Goal: Book appointment/travel/reservation

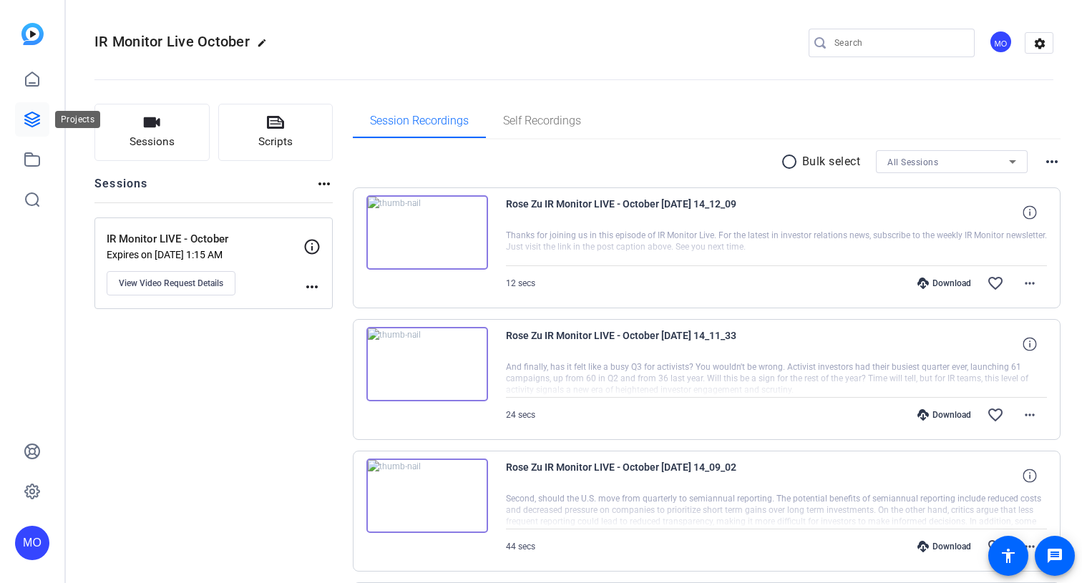
click at [32, 125] on icon at bounding box center [32, 119] width 14 height 14
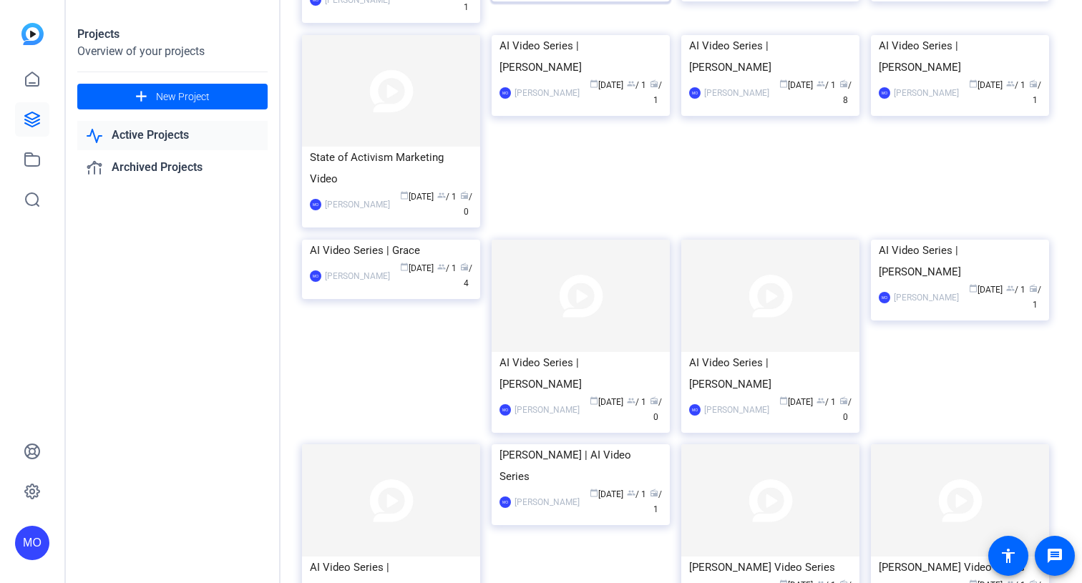
scroll to position [169, 0]
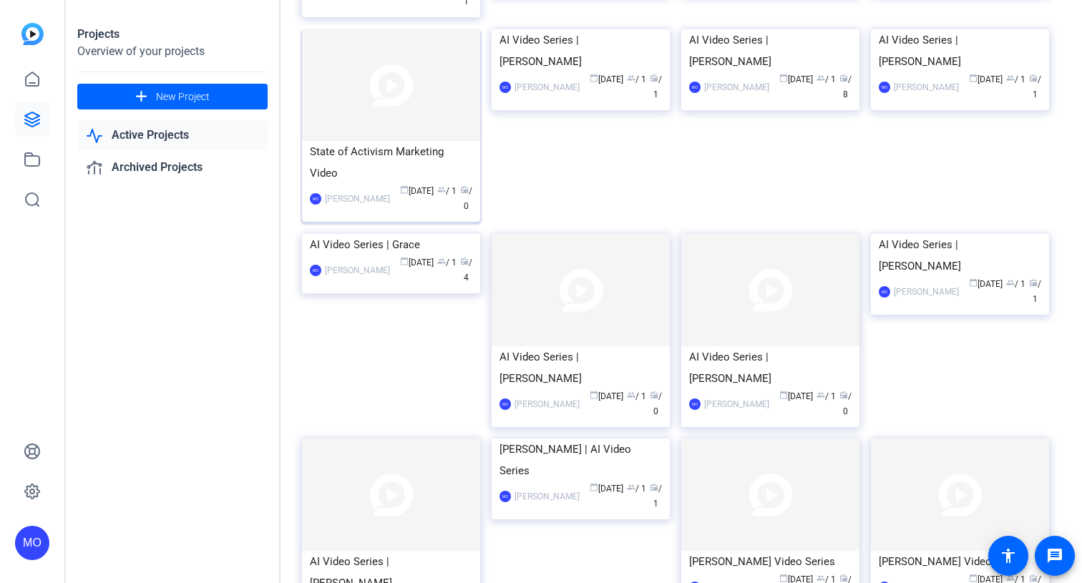
click at [396, 142] on img at bounding box center [391, 85] width 178 height 112
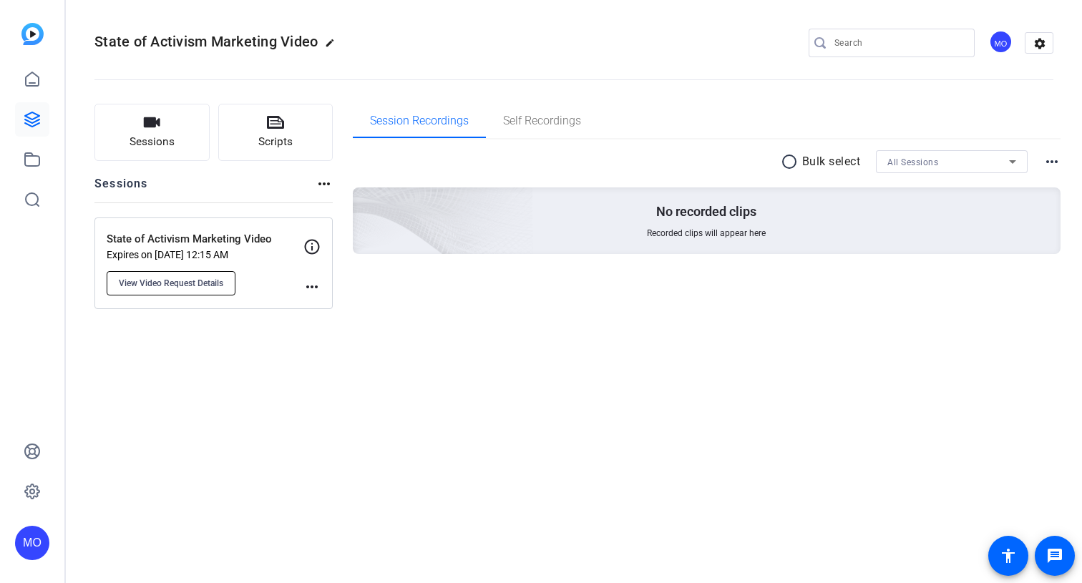
click at [221, 278] on span "View Video Request Details" at bounding box center [171, 283] width 105 height 11
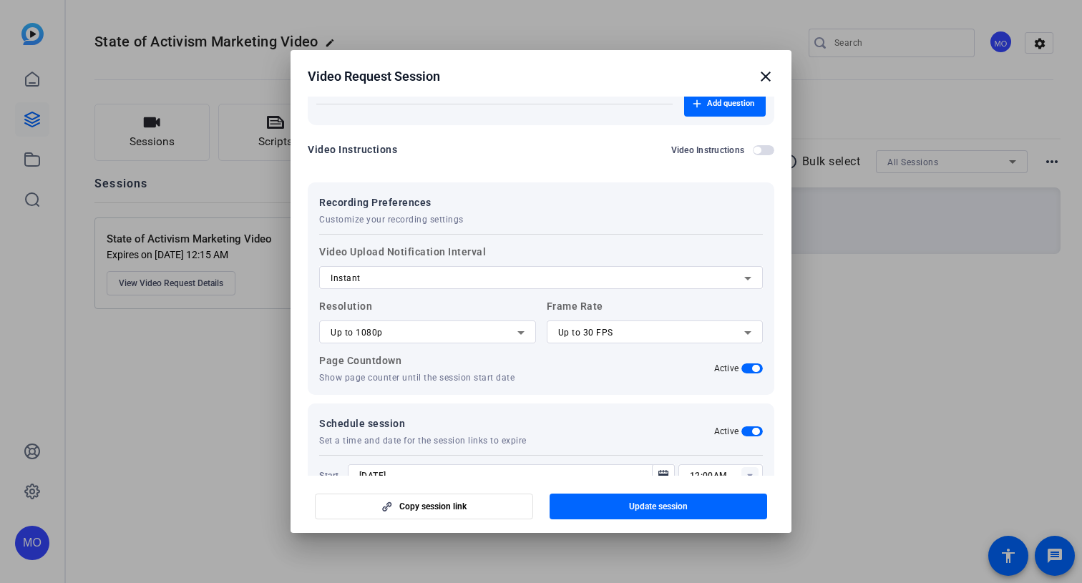
scroll to position [263, 0]
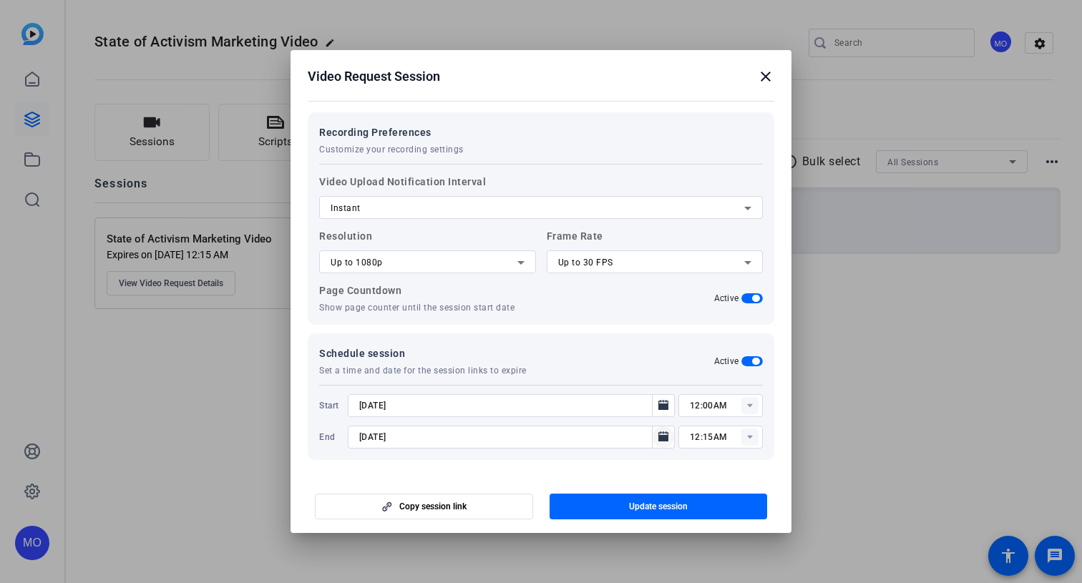
click at [662, 442] on icon "Open calendar" at bounding box center [663, 437] width 11 height 17
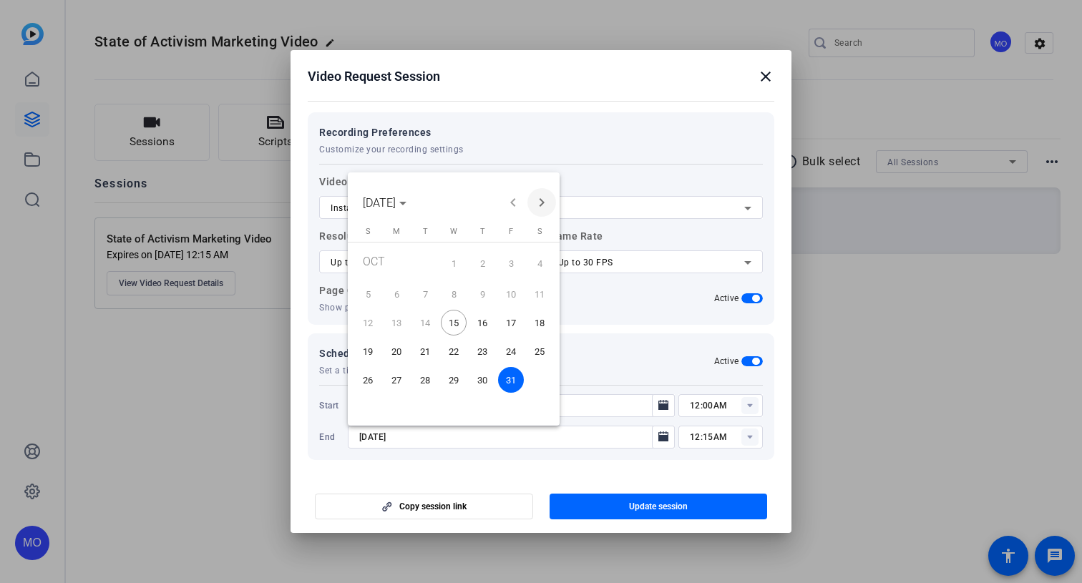
click at [540, 201] on span "Next month" at bounding box center [542, 202] width 29 height 29
click at [513, 300] on span "7" at bounding box center [511, 294] width 26 height 26
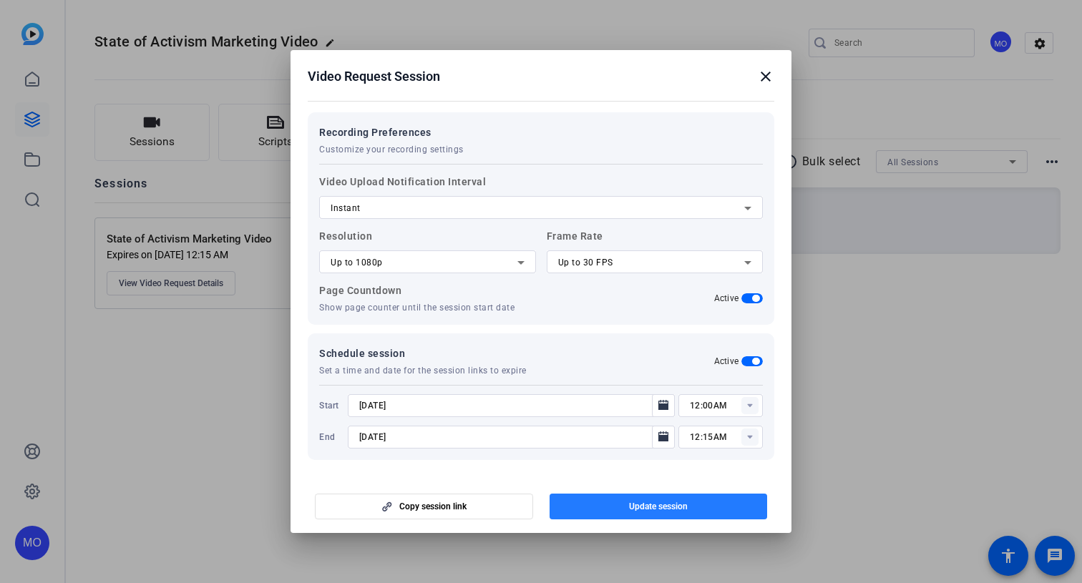
click at [617, 501] on span "button" at bounding box center [659, 507] width 218 height 34
type input "[DATE]"
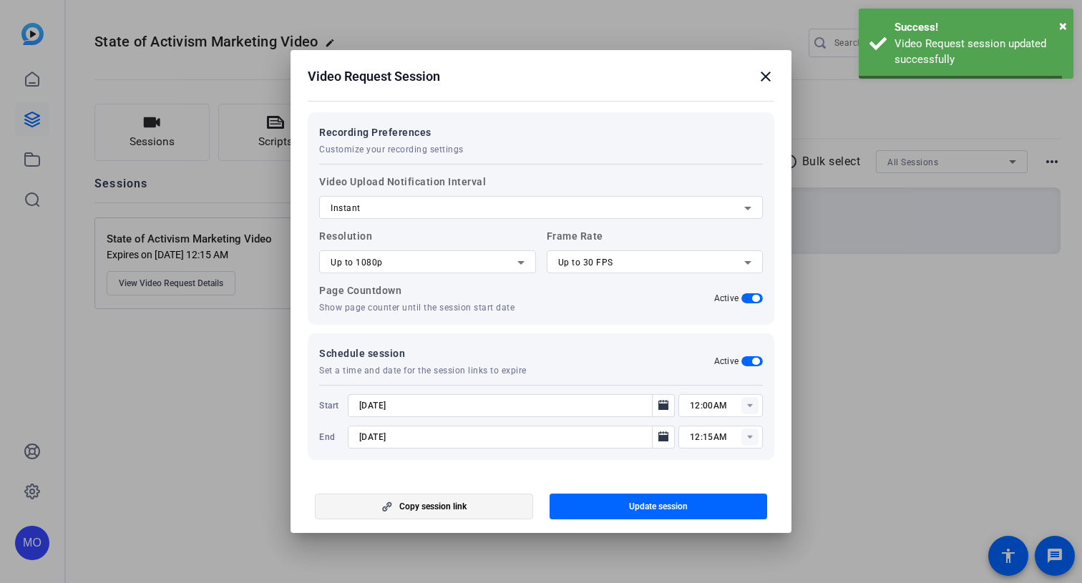
click at [468, 503] on span "button" at bounding box center [424, 507] width 217 height 34
